Goal: Complete application form

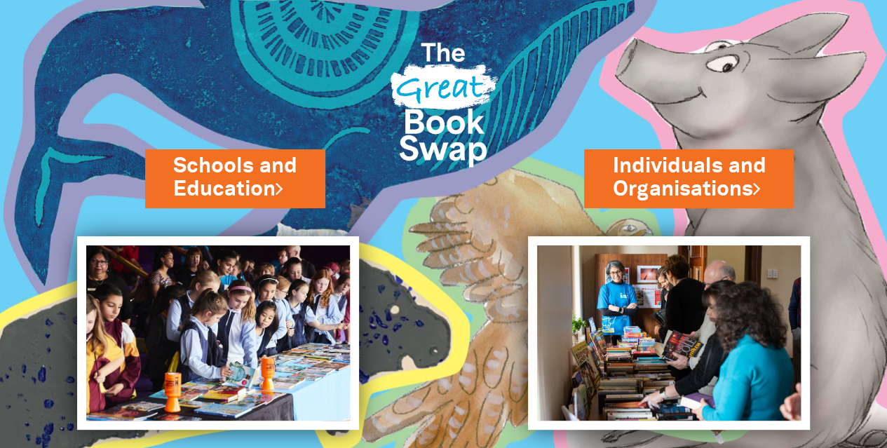
click at [179, 359] on img at bounding box center [218, 333] width 282 height 194
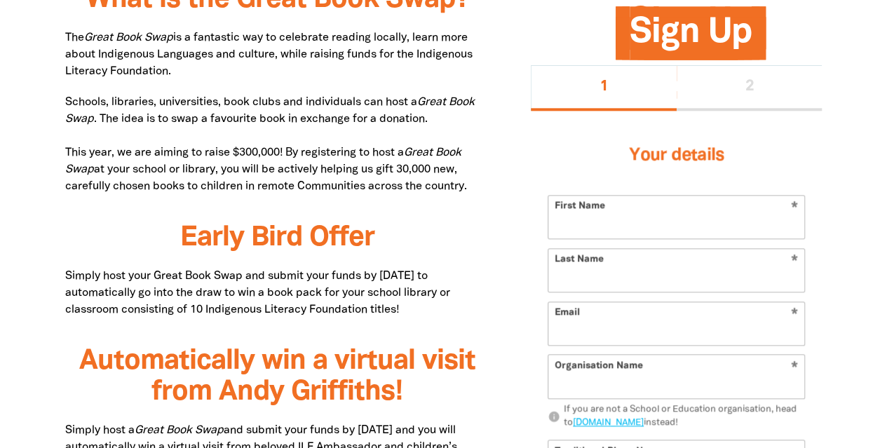
scroll to position [771, 0]
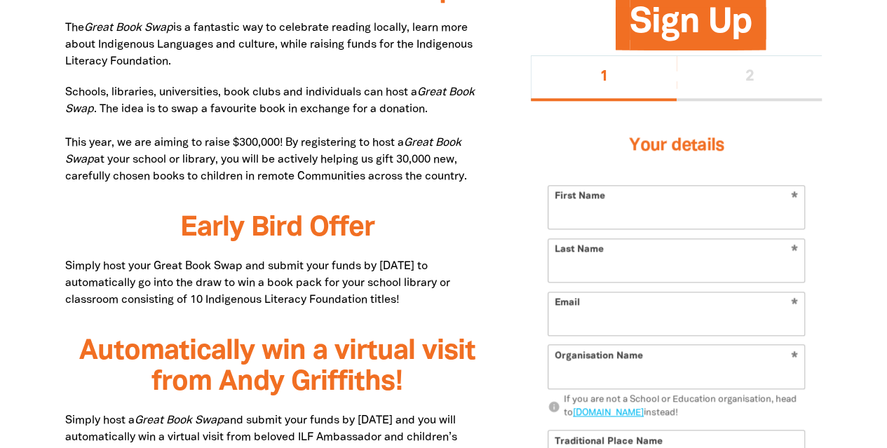
type input "[PERSON_NAME]"
type input "[EMAIL_ADDRESS][DOMAIN_NAME]"
type input "[GEOGRAPHIC_DATA][DEMOGRAPHIC_DATA]"
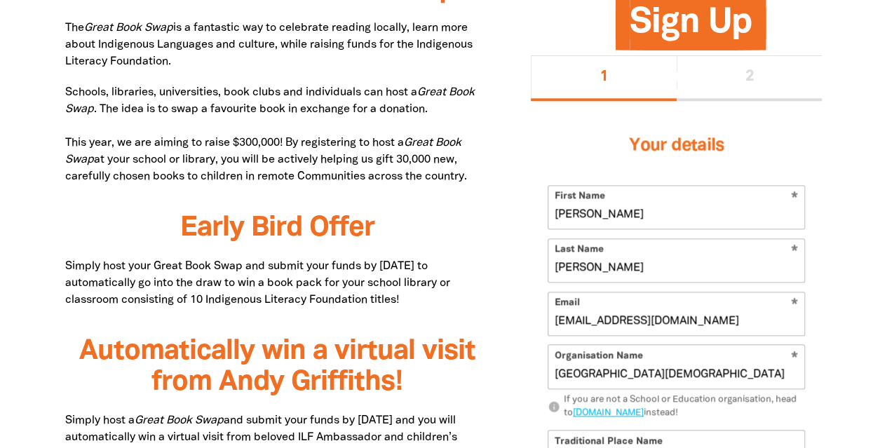
select select "primary-school"
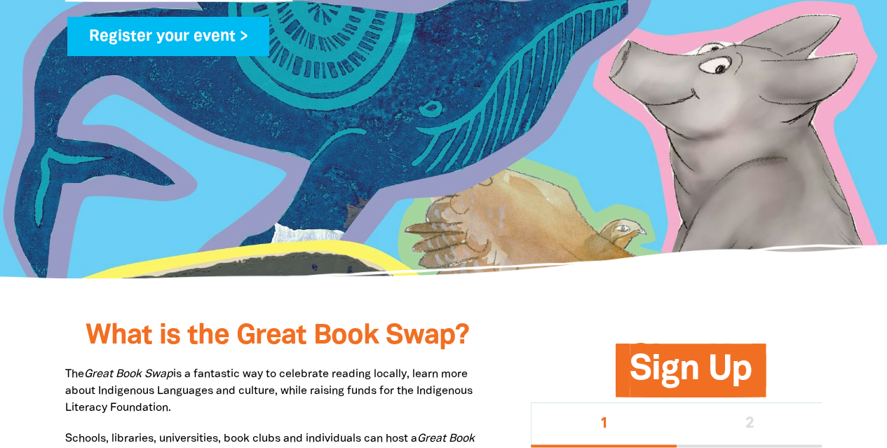
scroll to position [421, 0]
